Goal: Navigation & Orientation: Understand site structure

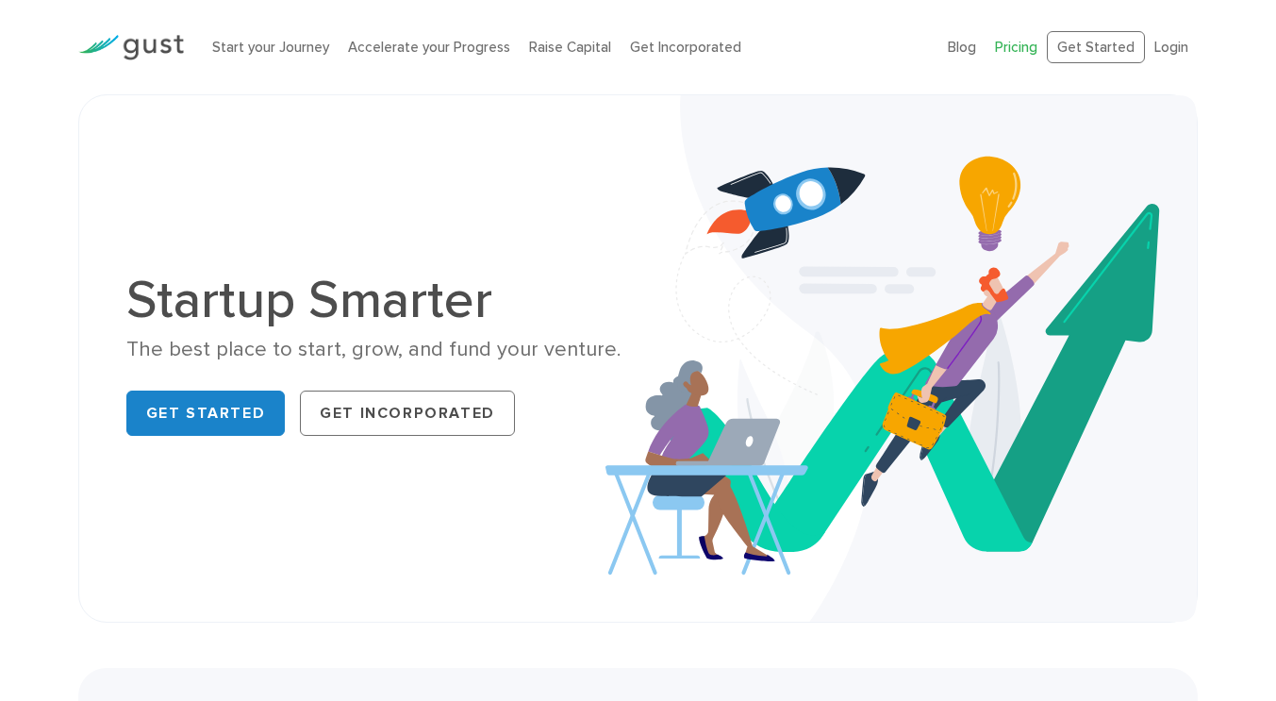
click at [1025, 45] on link "Pricing" at bounding box center [1016, 47] width 42 height 17
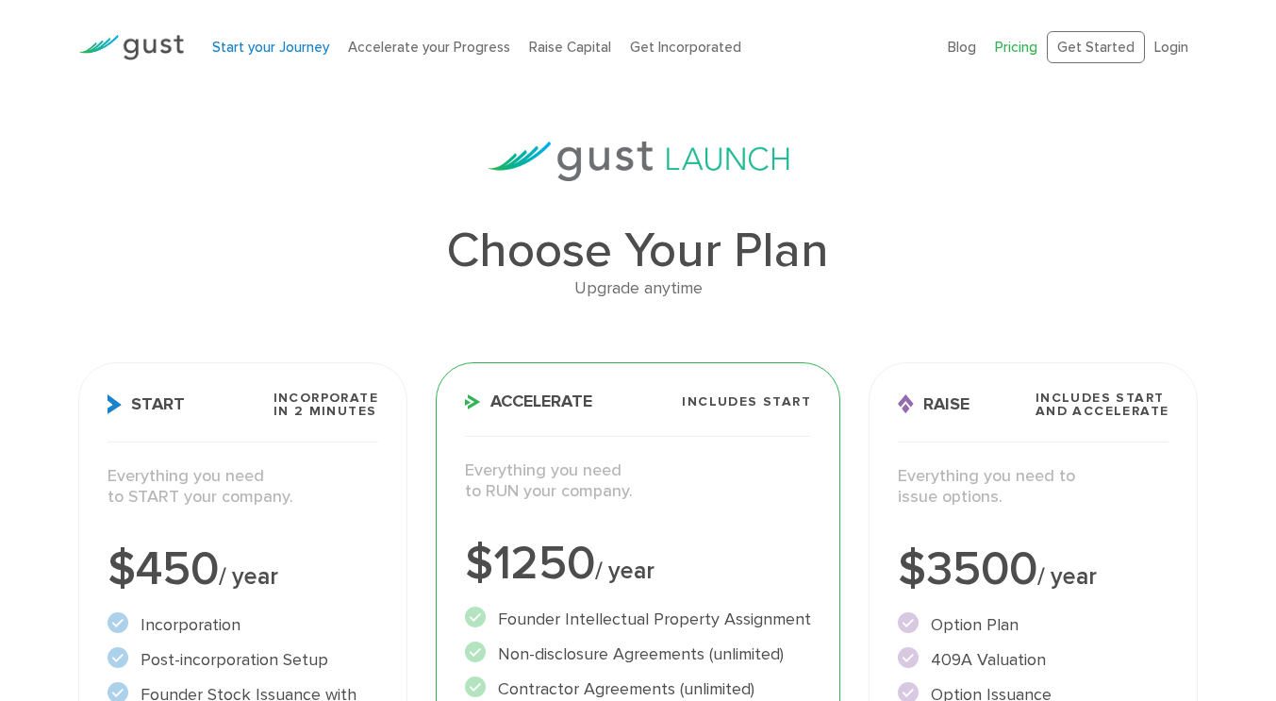
click at [298, 42] on link "Start your Journey" at bounding box center [270, 47] width 117 height 17
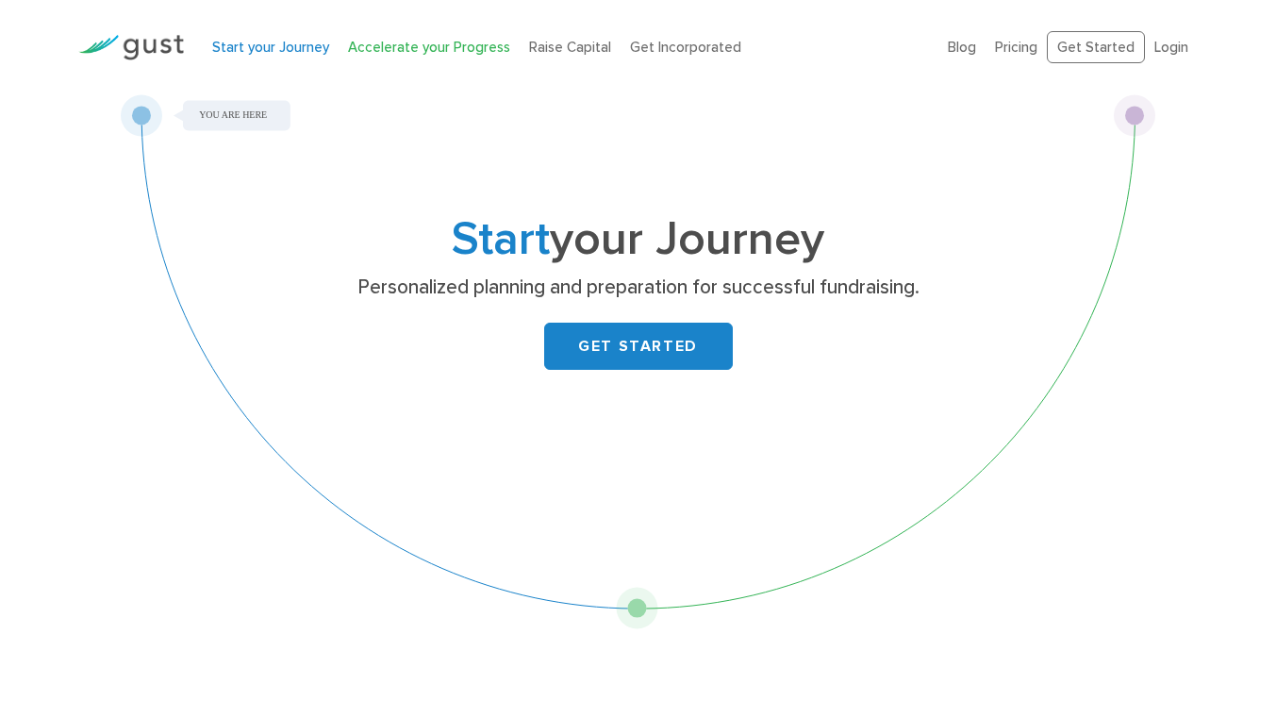
click at [413, 42] on link "Accelerate your Progress" at bounding box center [429, 47] width 162 height 17
